Goal: Navigation & Orientation: Find specific page/section

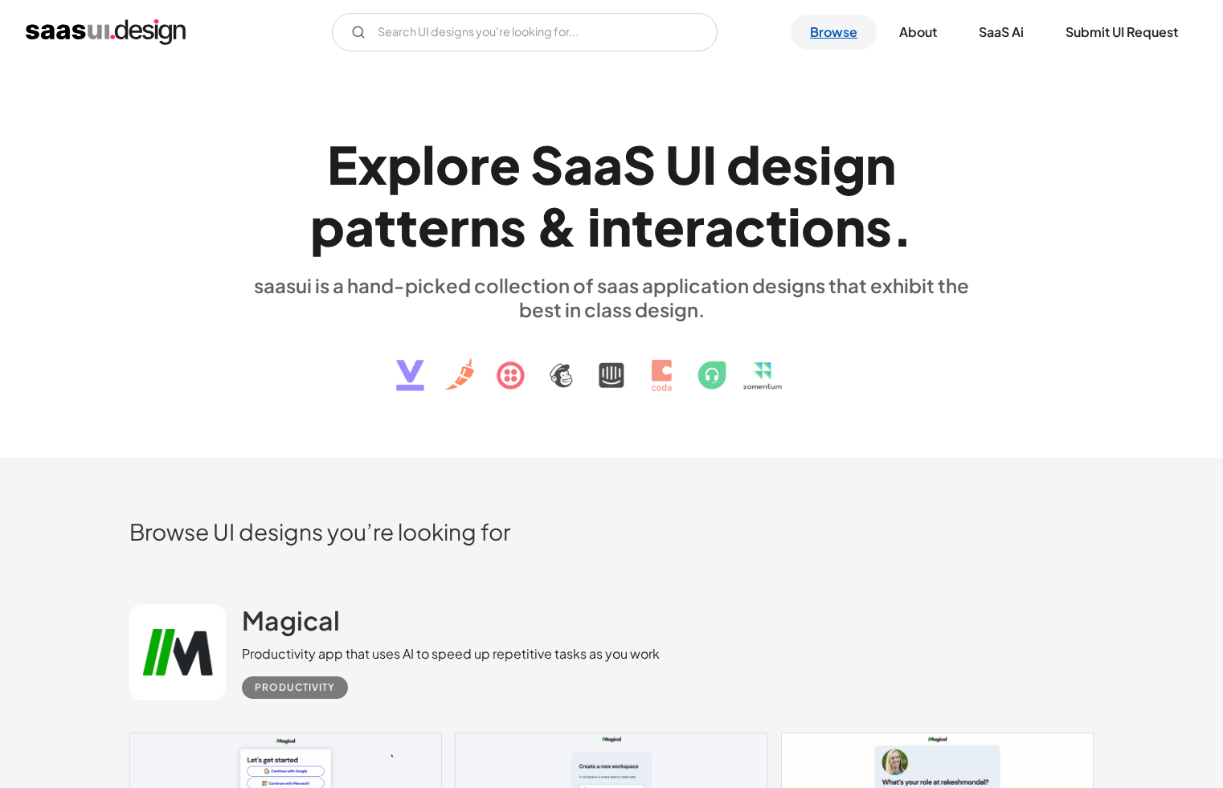
click at [839, 39] on link "Browse" at bounding box center [833, 31] width 86 height 35
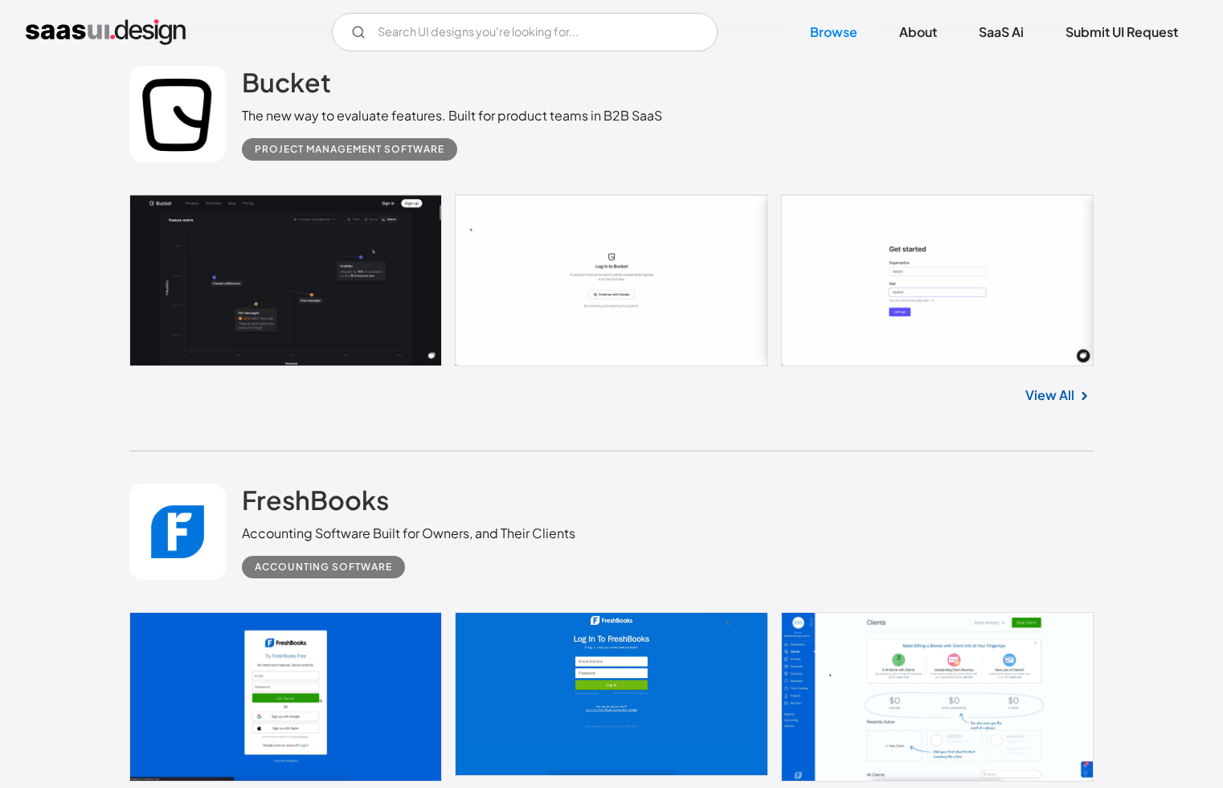
scroll to position [2518, 0]
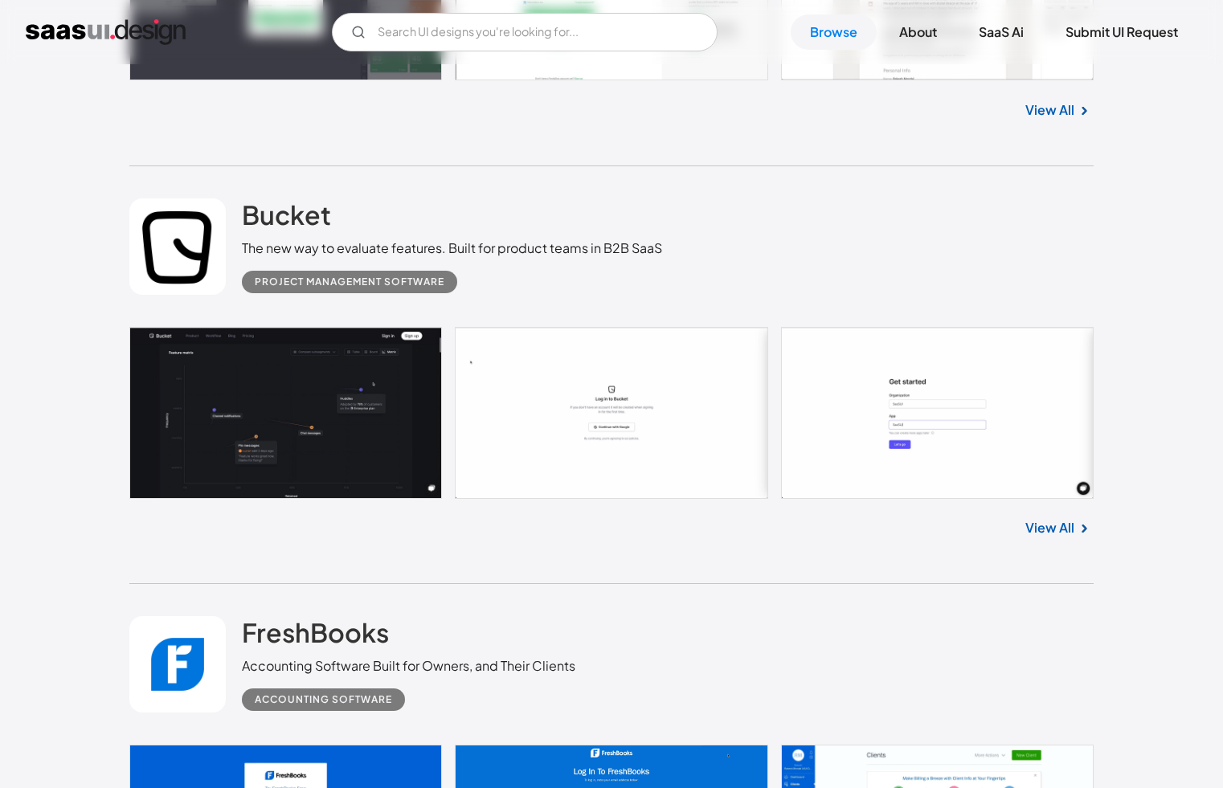
click at [1038, 518] on div "View All" at bounding box center [611, 525] width 964 height 53
click at [1038, 523] on link "View All" at bounding box center [1049, 527] width 49 height 19
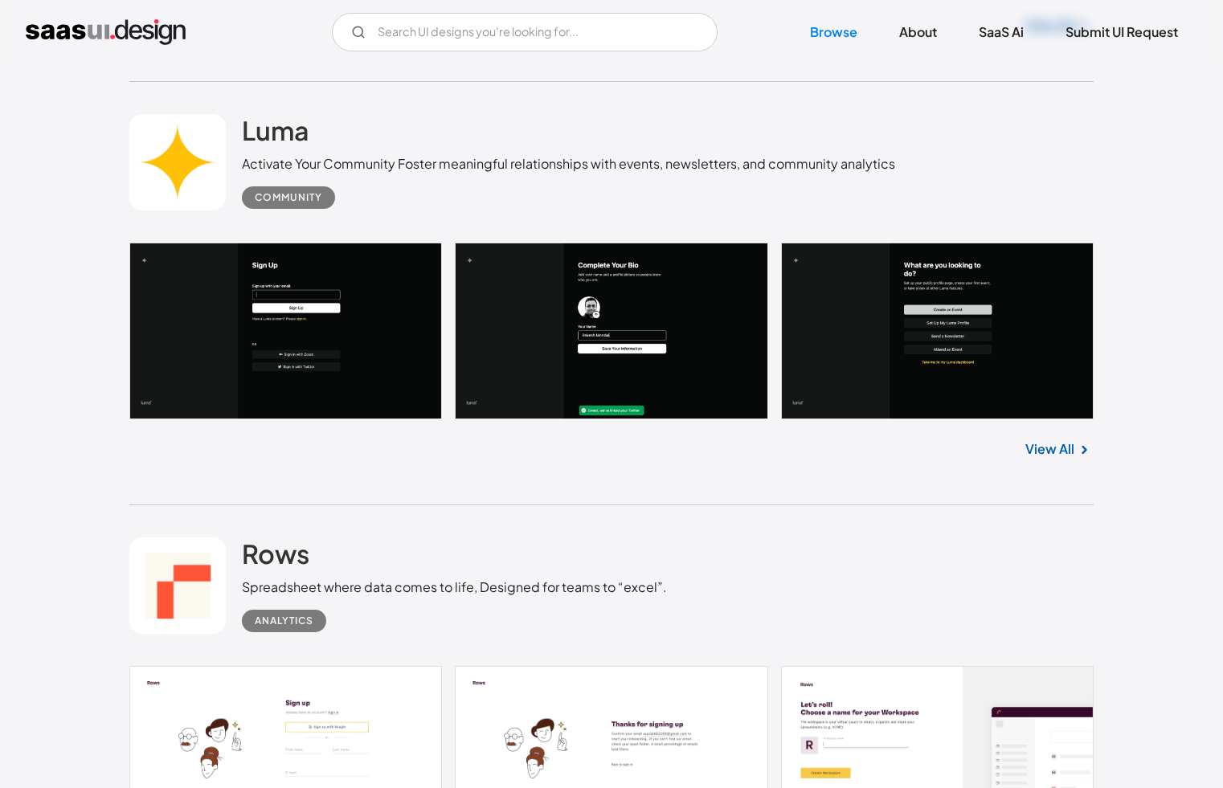
scroll to position [15166, 0]
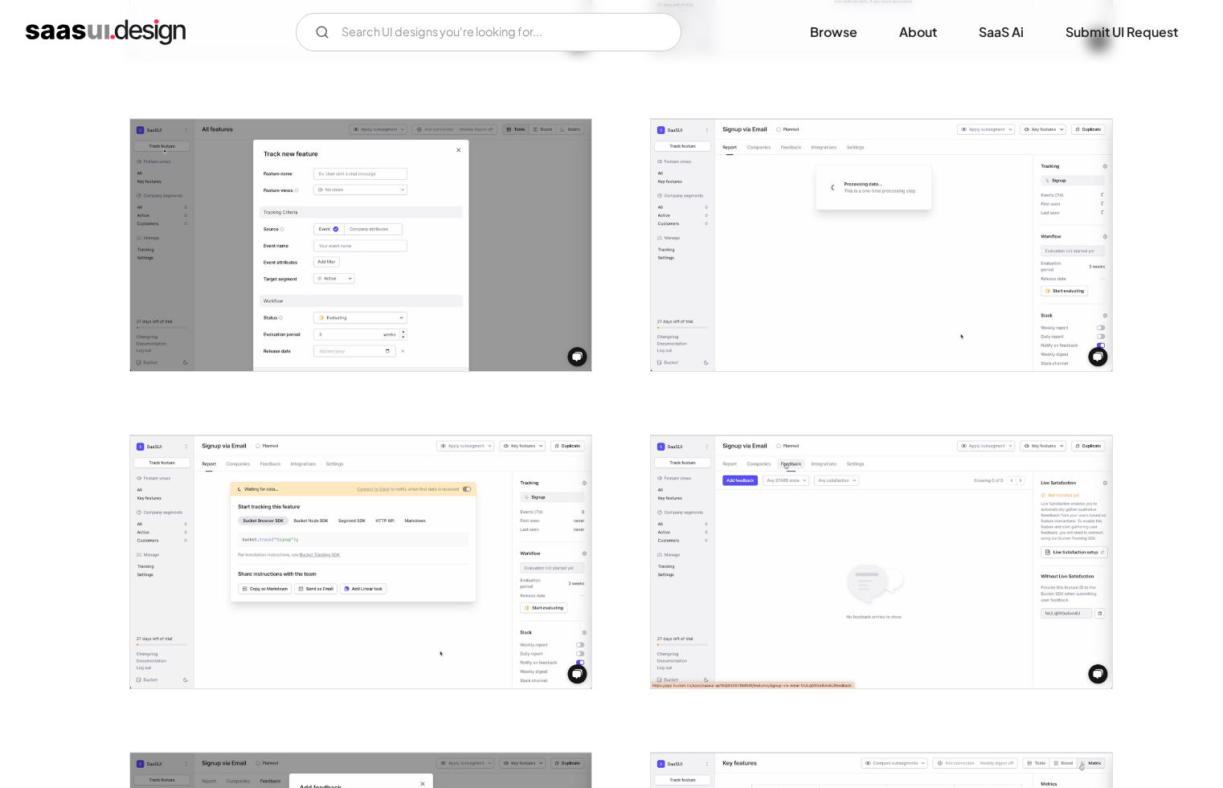
scroll to position [681, 0]
